Goal: Check status: Check status

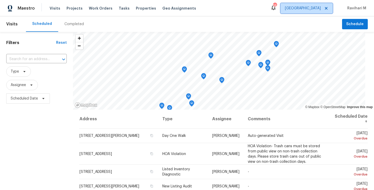
click at [314, 10] on span "[GEOGRAPHIC_DATA]" at bounding box center [303, 8] width 36 height 5
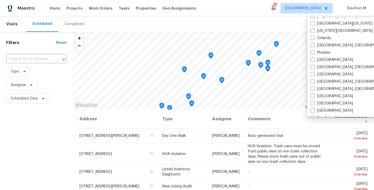
scroll to position [287, 0]
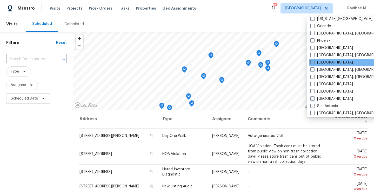
click at [313, 62] on span at bounding box center [312, 62] width 4 height 4
click at [313, 62] on input "[GEOGRAPHIC_DATA]" at bounding box center [311, 61] width 3 height 3
checkbox input "true"
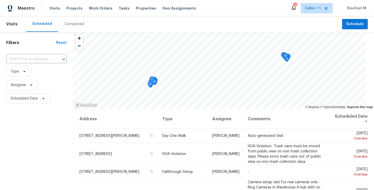
click at [70, 24] on div "Completed" at bounding box center [73, 24] width 19 height 5
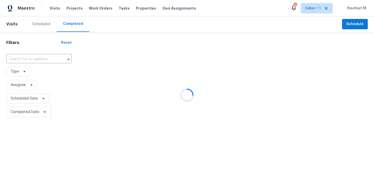
click at [70, 24] on div at bounding box center [187, 95] width 374 height 190
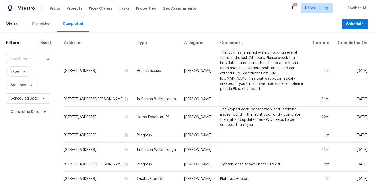
click at [29, 59] on input "text" at bounding box center [21, 59] width 30 height 8
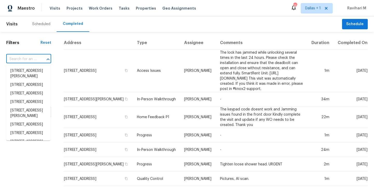
paste input "[STREET_ADDRESS][PERSON_NAME]"
type input "[STREET_ADDRESS][PERSON_NAME]"
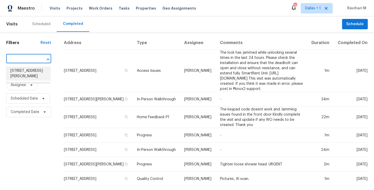
click at [26, 74] on li "[STREET_ADDRESS][PERSON_NAME]" at bounding box center [28, 74] width 44 height 14
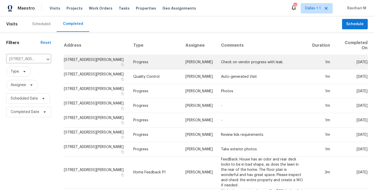
click at [162, 66] on td "Progress" at bounding box center [155, 62] width 52 height 15
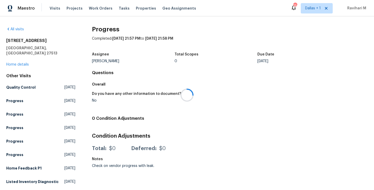
click at [24, 58] on div at bounding box center [187, 95] width 374 height 190
click at [20, 63] on link "Home details" at bounding box center [17, 65] width 23 height 4
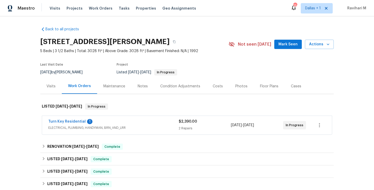
scroll to position [34, 0]
